Goal: Feedback & Contribution: Contribute content

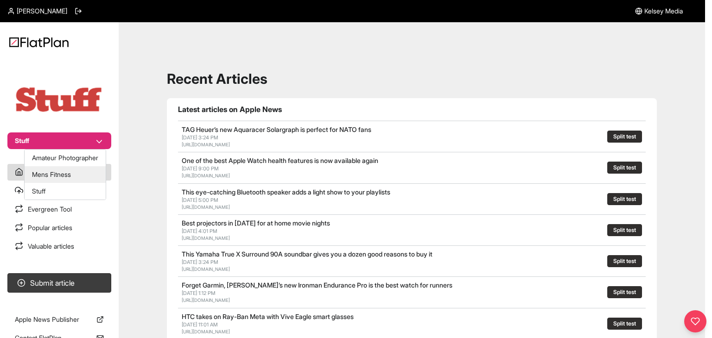
click at [50, 182] on button "Mens Fitness" at bounding box center [65, 174] width 81 height 17
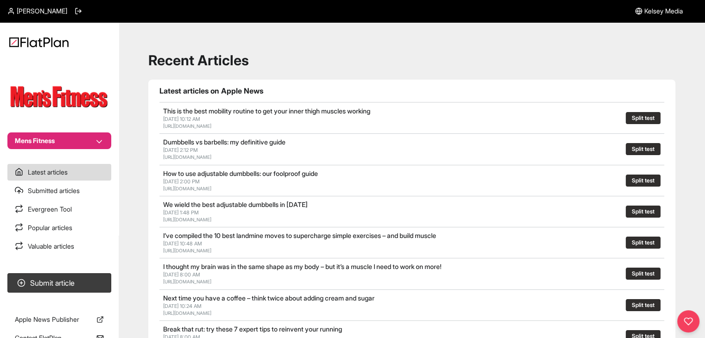
click at [54, 146] on button "Mens Fitness" at bounding box center [59, 141] width 104 height 17
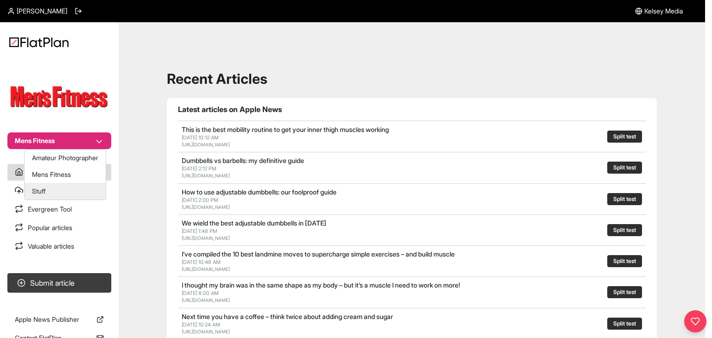
click at [54, 193] on button "Stuff" at bounding box center [65, 191] width 81 height 17
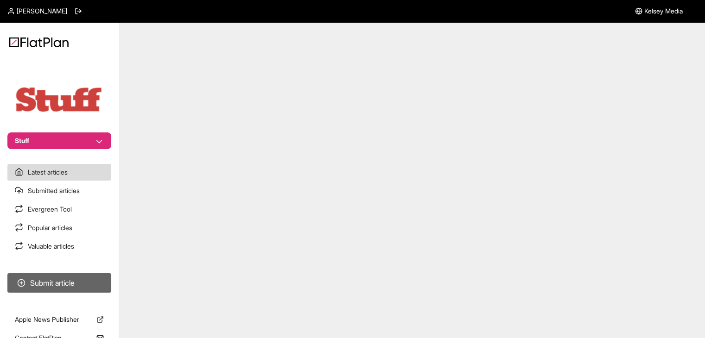
click at [67, 275] on button "Submit article" at bounding box center [59, 282] width 104 height 19
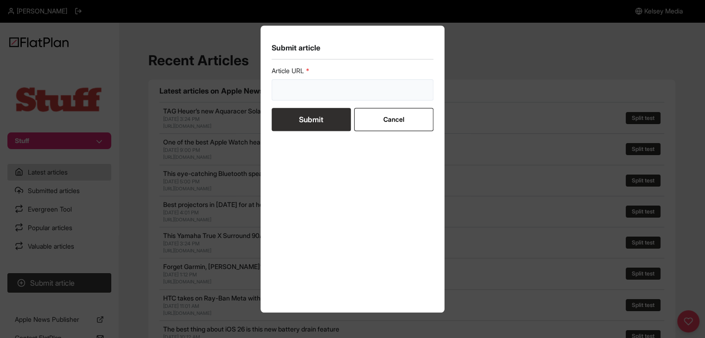
click at [321, 93] on input "url" at bounding box center [353, 89] width 162 height 21
paste input "https://www.stuff.tv/news/surgeons-have-used-the-apple-vision-pro-during-an-ope…"
type input "https://www.stuff.tv/news/surgeons-have-used-the-apple-vision-pro-during-an-ope…"
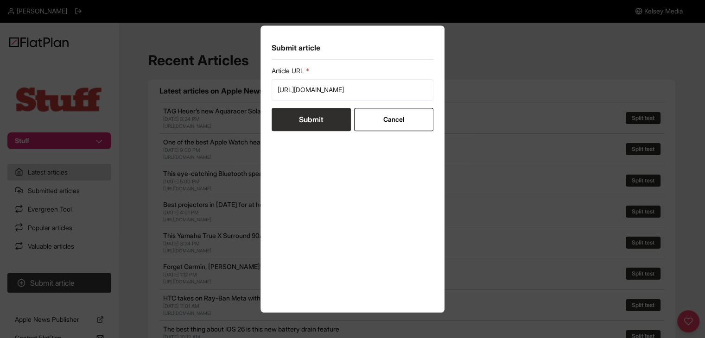
click at [311, 118] on button "Submit" at bounding box center [311, 119] width 79 height 23
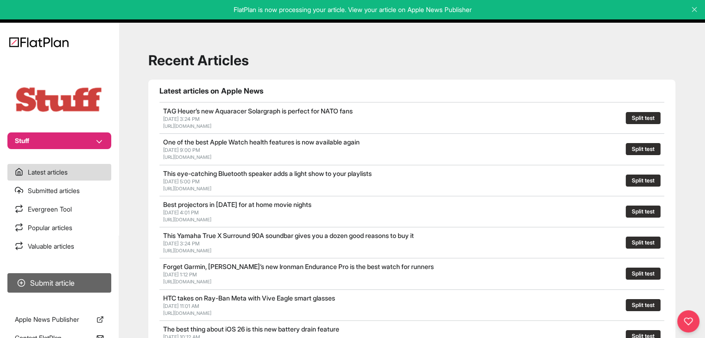
click at [76, 287] on button "Submit article" at bounding box center [59, 282] width 104 height 19
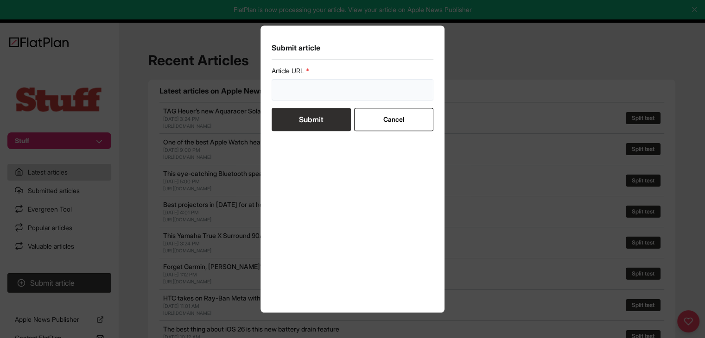
click at [347, 82] on input "url" at bounding box center [353, 89] width 162 height 21
paste input "https://www.stuff.tv/features/best-laptop/"
type input "https://www.stuff.tv/features/best-laptop/"
click at [331, 126] on button "Submit" at bounding box center [311, 119] width 79 height 23
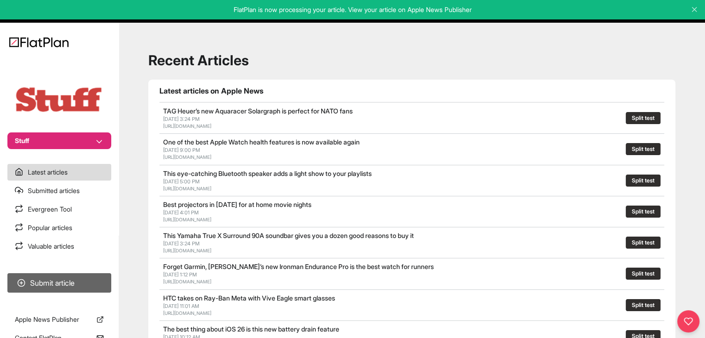
click at [53, 276] on button "Submit article" at bounding box center [59, 282] width 104 height 19
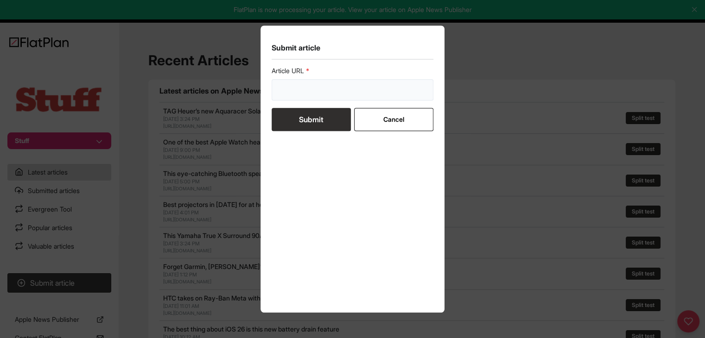
click at [292, 94] on input "url" at bounding box center [353, 89] width 162 height 21
paste input "https://www.stuff.tv/features/best-phone/"
type input "https://www.stuff.tv/features/best-phone/"
click at [299, 118] on button "Submit" at bounding box center [311, 119] width 79 height 23
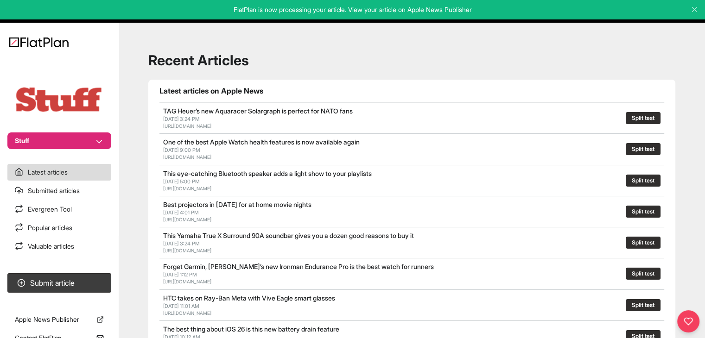
click at [82, 272] on section "Submit article" at bounding box center [59, 283] width 119 height 27
click at [92, 277] on button "Submit article" at bounding box center [59, 282] width 104 height 19
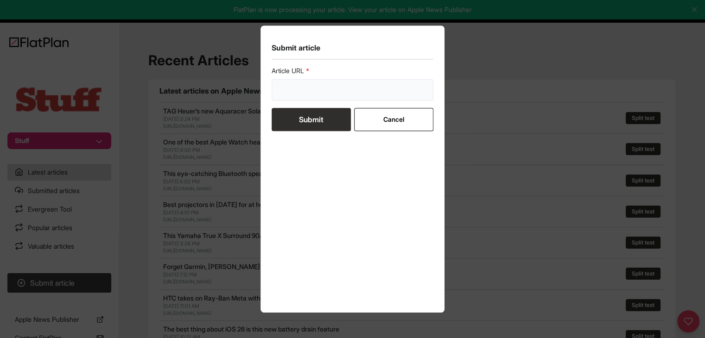
click at [304, 92] on input "url" at bounding box center [353, 89] width 162 height 21
paste input "https://www.stuff.tv/features/stuffs-guide-to-the-best-upcoming-lego-sets/"
type input "https://www.stuff.tv/features/stuffs-guide-to-the-best-upcoming-lego-sets/"
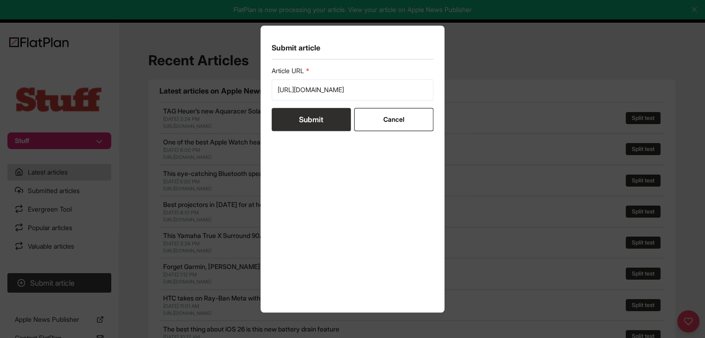
click at [304, 121] on button "Submit" at bounding box center [311, 119] width 79 height 23
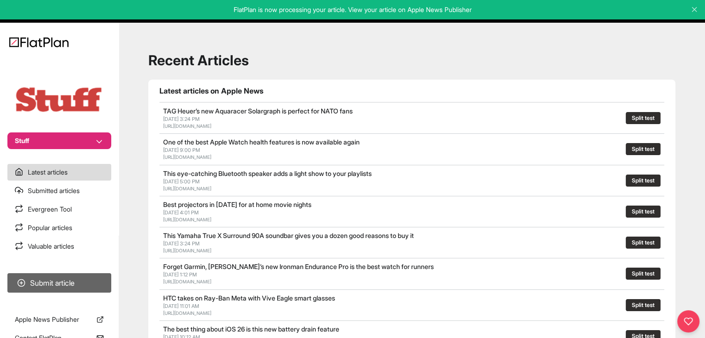
click at [95, 279] on button "Submit article" at bounding box center [59, 282] width 104 height 19
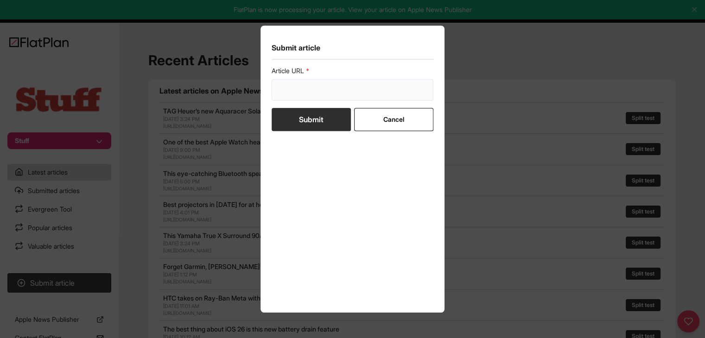
drag, startPoint x: 358, startPoint y: 88, endPoint x: 354, endPoint y: 91, distance: 5.6
click at [358, 88] on input "url" at bounding box center [353, 89] width 162 height 21
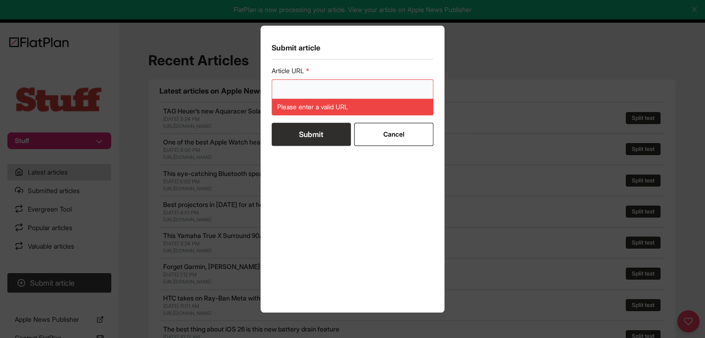
click at [316, 94] on input "url" at bounding box center [353, 89] width 162 height 21
paste input "https://www.stuff.tv/features/best-echo-show-amazon-smart-display/"
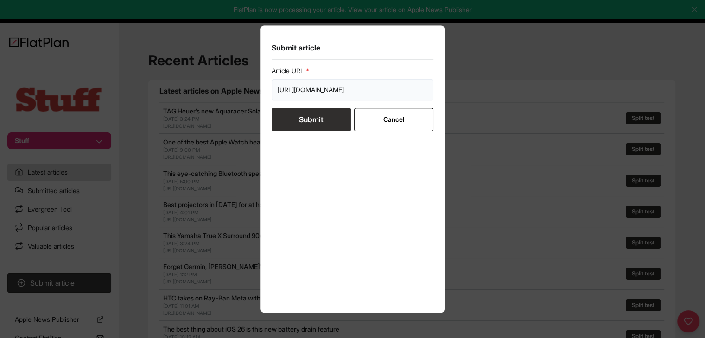
scroll to position [0, 65]
type input "https://www.stuff.tv/features/best-echo-show-amazon-smart-display/"
click at [317, 127] on button "Submit" at bounding box center [311, 119] width 79 height 23
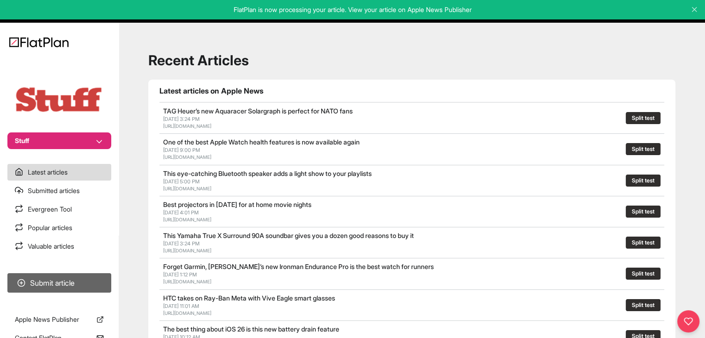
click at [67, 275] on button "Submit article" at bounding box center [59, 282] width 104 height 19
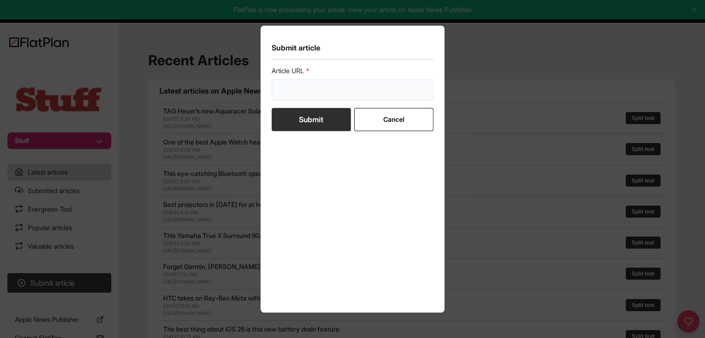
click at [296, 82] on input "url" at bounding box center [353, 89] width 162 height 21
paste input "https://www.stuff.tv/features/best-watch-netflix-uk/"
type input "https://www.stuff.tv/features/best-watch-netflix-uk/"
click at [297, 110] on button "Submit" at bounding box center [311, 119] width 79 height 23
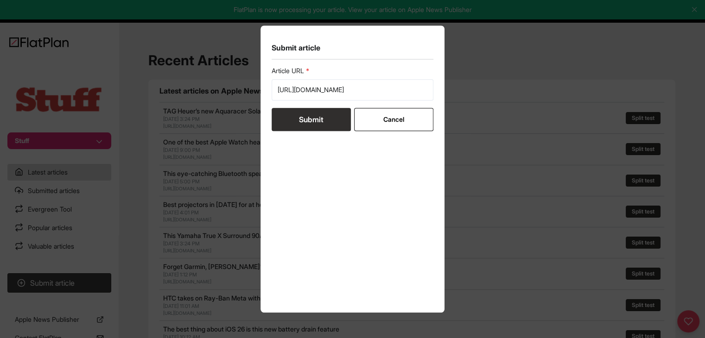
scroll to position [0, 0]
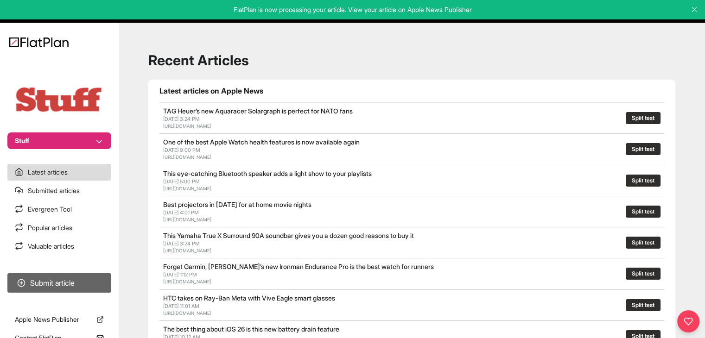
click at [107, 277] on button "Submit article" at bounding box center [59, 282] width 104 height 19
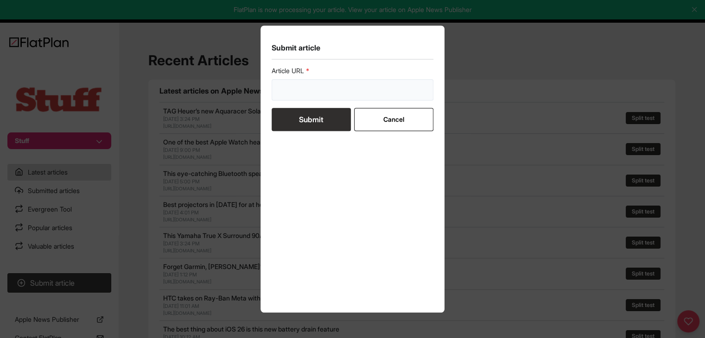
click at [320, 92] on input "url" at bounding box center [353, 89] width 162 height 21
paste input "https://www.stuff.tv/features/best-things-watch-amazon-prime-video/"
type input "https://www.stuff.tv/features/best-things-watch-amazon-prime-video/"
click at [321, 121] on button "Submit" at bounding box center [311, 119] width 79 height 23
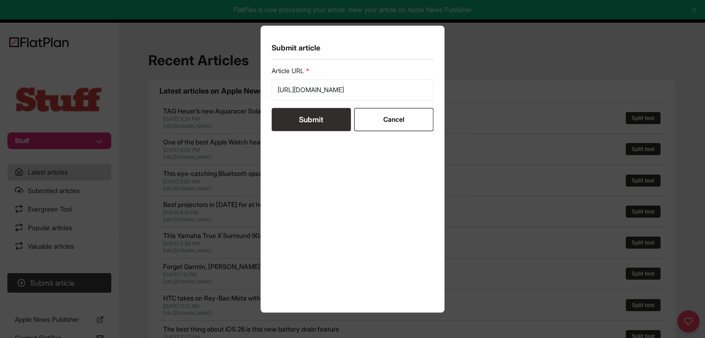
scroll to position [0, 0]
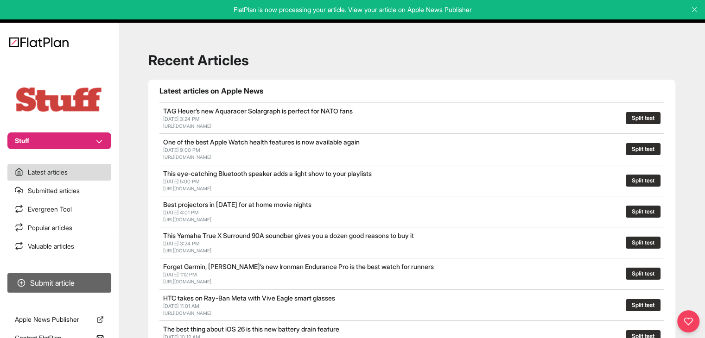
click at [54, 278] on button "Submit article" at bounding box center [59, 282] width 104 height 19
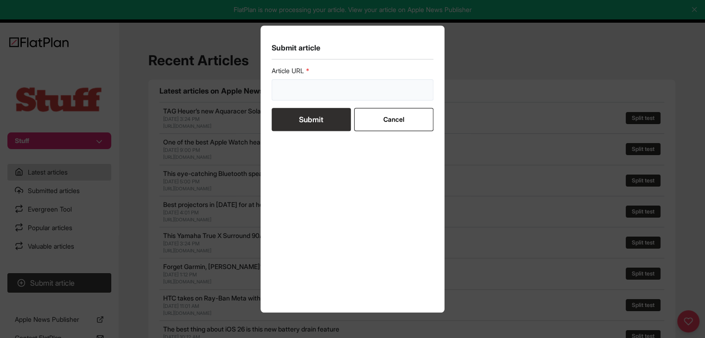
click at [278, 99] on input "url" at bounding box center [353, 89] width 162 height 21
paste input "https://www.stuff.tv/features/the-best-4k-ultra-hd-movies-and-tv-shows-to-strea…"
type input "https://www.stuff.tv/features/the-best-4k-ultra-hd-movies-and-tv-shows-to-strea…"
click at [291, 123] on button "Submit" at bounding box center [311, 119] width 79 height 23
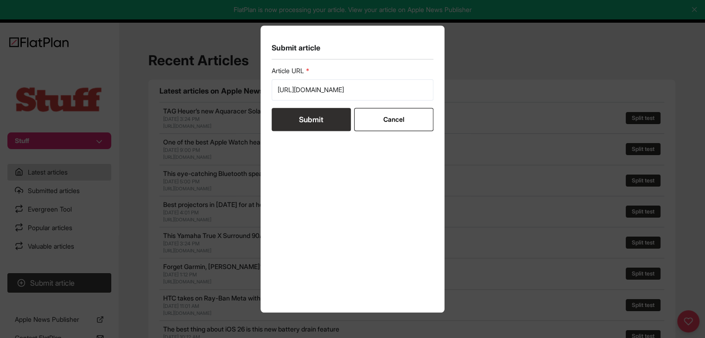
scroll to position [0, 0]
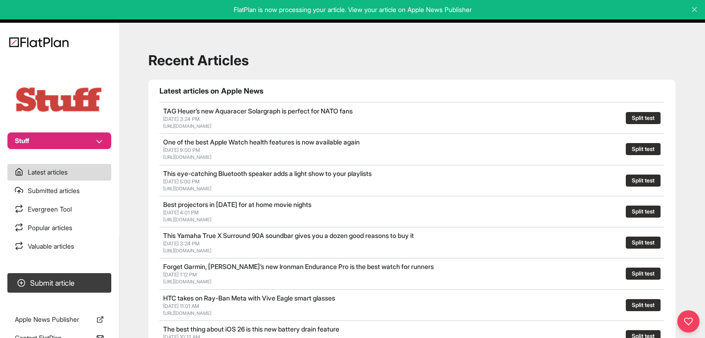
click at [74, 142] on button "Stuff" at bounding box center [59, 141] width 104 height 17
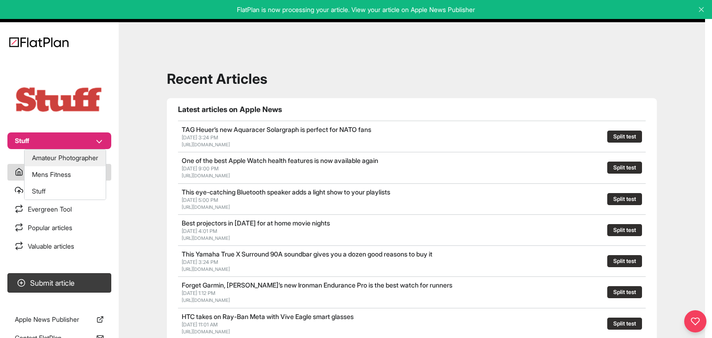
click at [80, 157] on button "Amateur Photographer" at bounding box center [65, 158] width 81 height 17
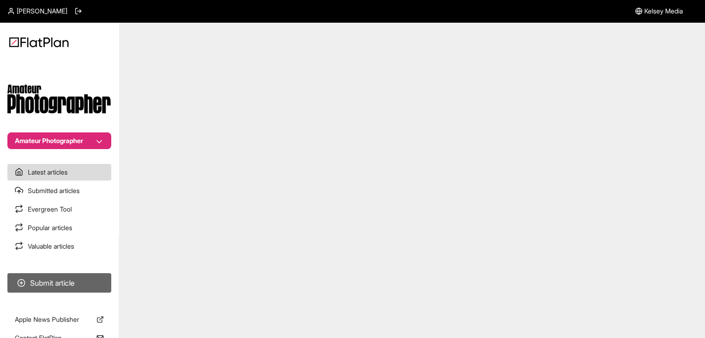
click at [83, 284] on button "Submit article" at bounding box center [59, 282] width 104 height 19
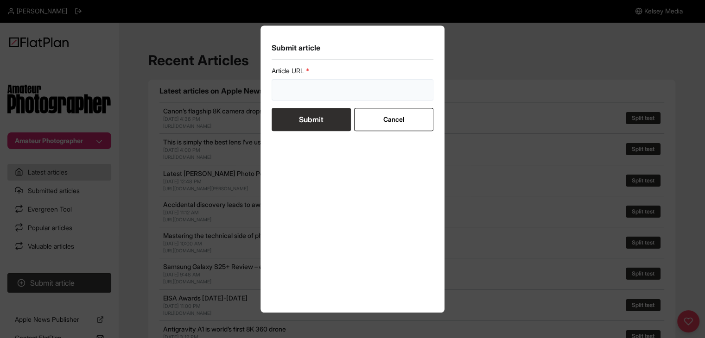
click at [313, 95] on input "url" at bounding box center [353, 89] width 162 height 21
paste input "https://amateurphotographer.com/latest/opinion/can-we-stop-going-on-about-megap…"
type input "https://amateurphotographer.com/latest/opinion/can-we-stop-going-on-about-megap…"
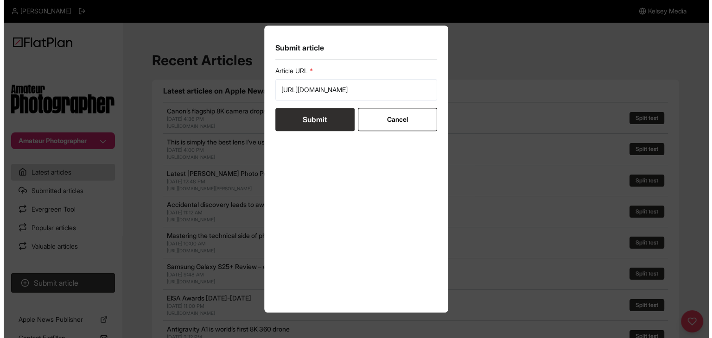
scroll to position [0, 0]
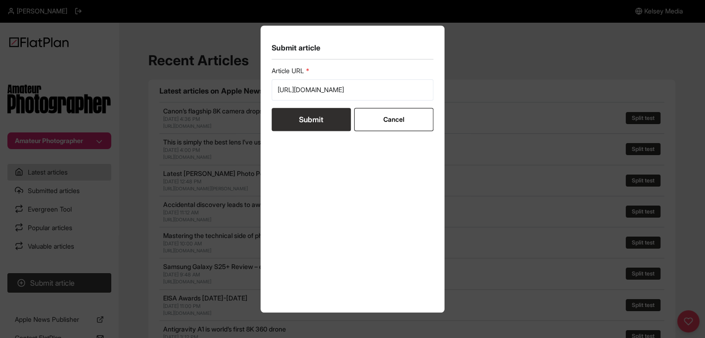
click at [308, 123] on button "Submit" at bounding box center [311, 119] width 79 height 23
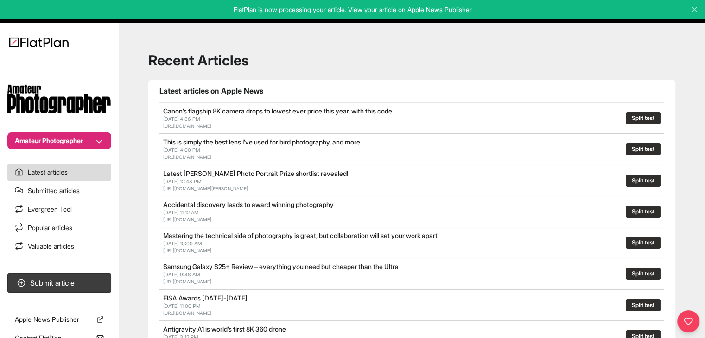
drag, startPoint x: 65, startPoint y: 154, endPoint x: 68, endPoint y: 132, distance: 22.5
click at [65, 154] on nav "Amateur Photographer Latest articles Submitted articles Evergreen Tool Popular …" at bounding box center [59, 169] width 119 height 338
click at [68, 131] on section "Amateur Photographer" at bounding box center [59, 103] width 119 height 91
click at [66, 134] on button "Amateur Photographer" at bounding box center [59, 141] width 104 height 17
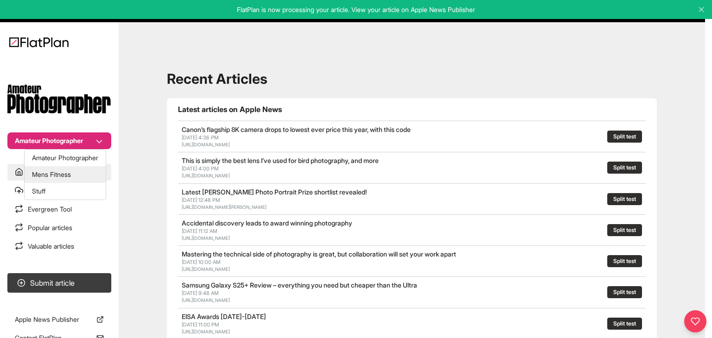
click at [69, 174] on button "Mens Fitness" at bounding box center [65, 174] width 81 height 17
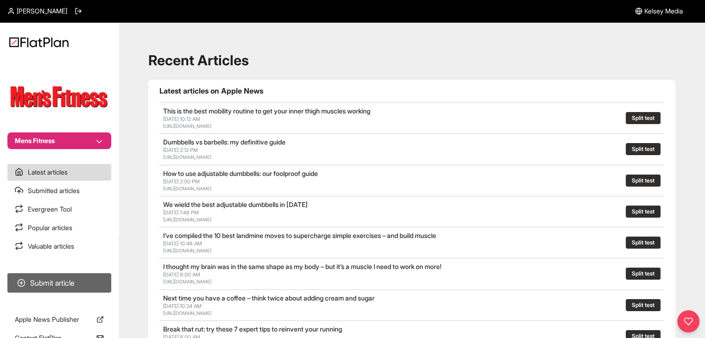
click at [77, 277] on button "Submit article" at bounding box center [59, 282] width 104 height 19
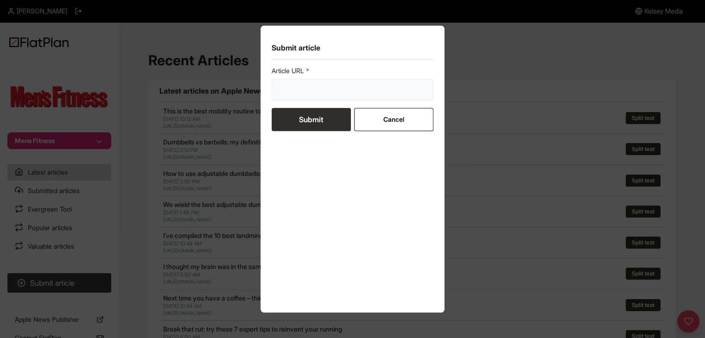
click at [292, 93] on input "url" at bounding box center [353, 89] width 162 height 21
paste input "[URL][DOMAIN_NAME]"
type input "[URL][DOMAIN_NAME]"
click at [302, 131] on div "Article URL [URL][DOMAIN_NAME] Submit Cancel" at bounding box center [353, 183] width 162 height 235
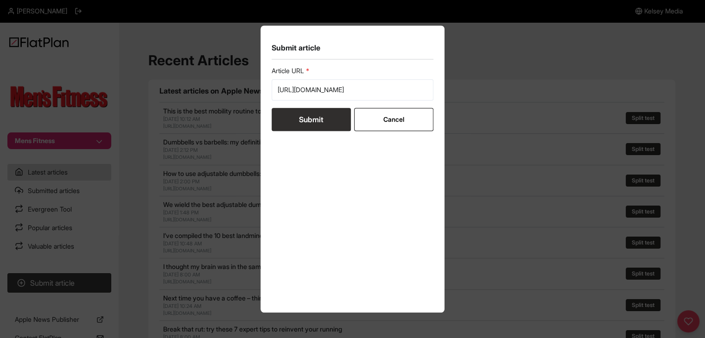
scroll to position [0, 0]
click at [288, 117] on button "Submit" at bounding box center [311, 119] width 79 height 23
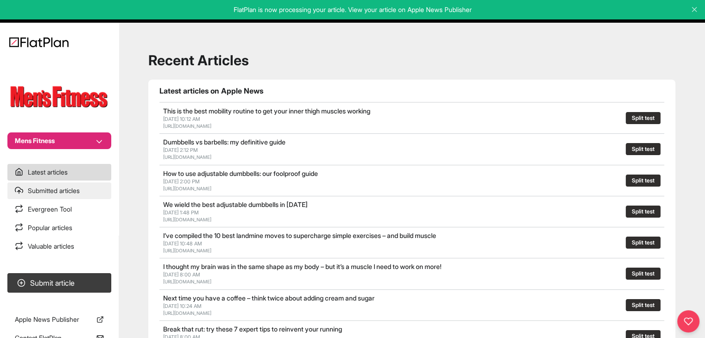
click at [57, 193] on link "Submitted articles" at bounding box center [59, 191] width 104 height 17
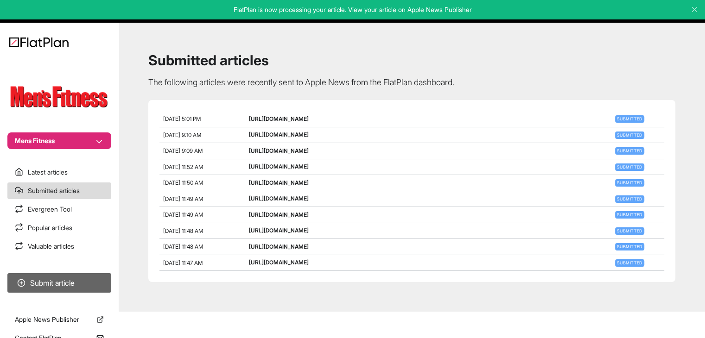
click at [67, 286] on button "Submit article" at bounding box center [59, 282] width 104 height 19
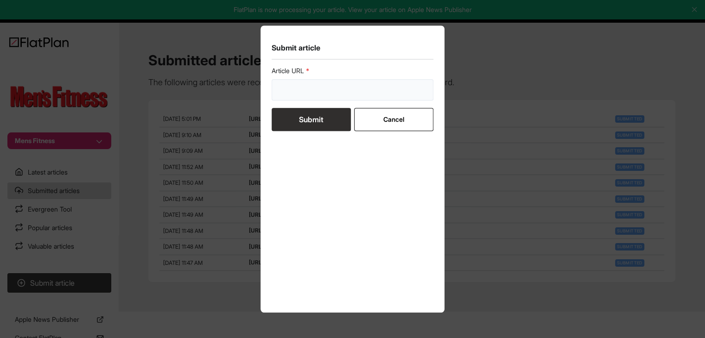
click at [291, 98] on input "url" at bounding box center [353, 89] width 162 height 21
paste input "[URL][DOMAIN_NAME]"
type input "[URL][DOMAIN_NAME]"
click at [293, 121] on button "Submit" at bounding box center [311, 119] width 79 height 23
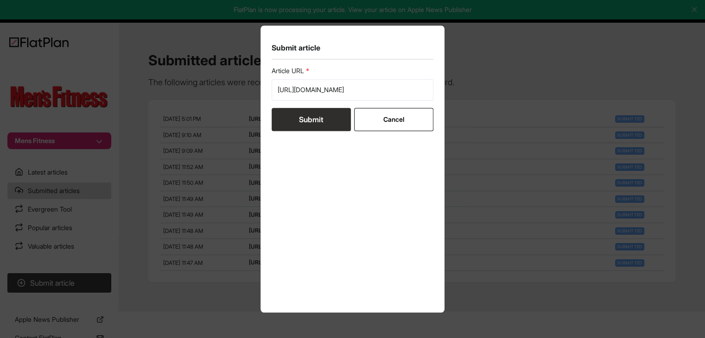
scroll to position [0, 0]
